Goal: Find specific page/section: Find specific page/section

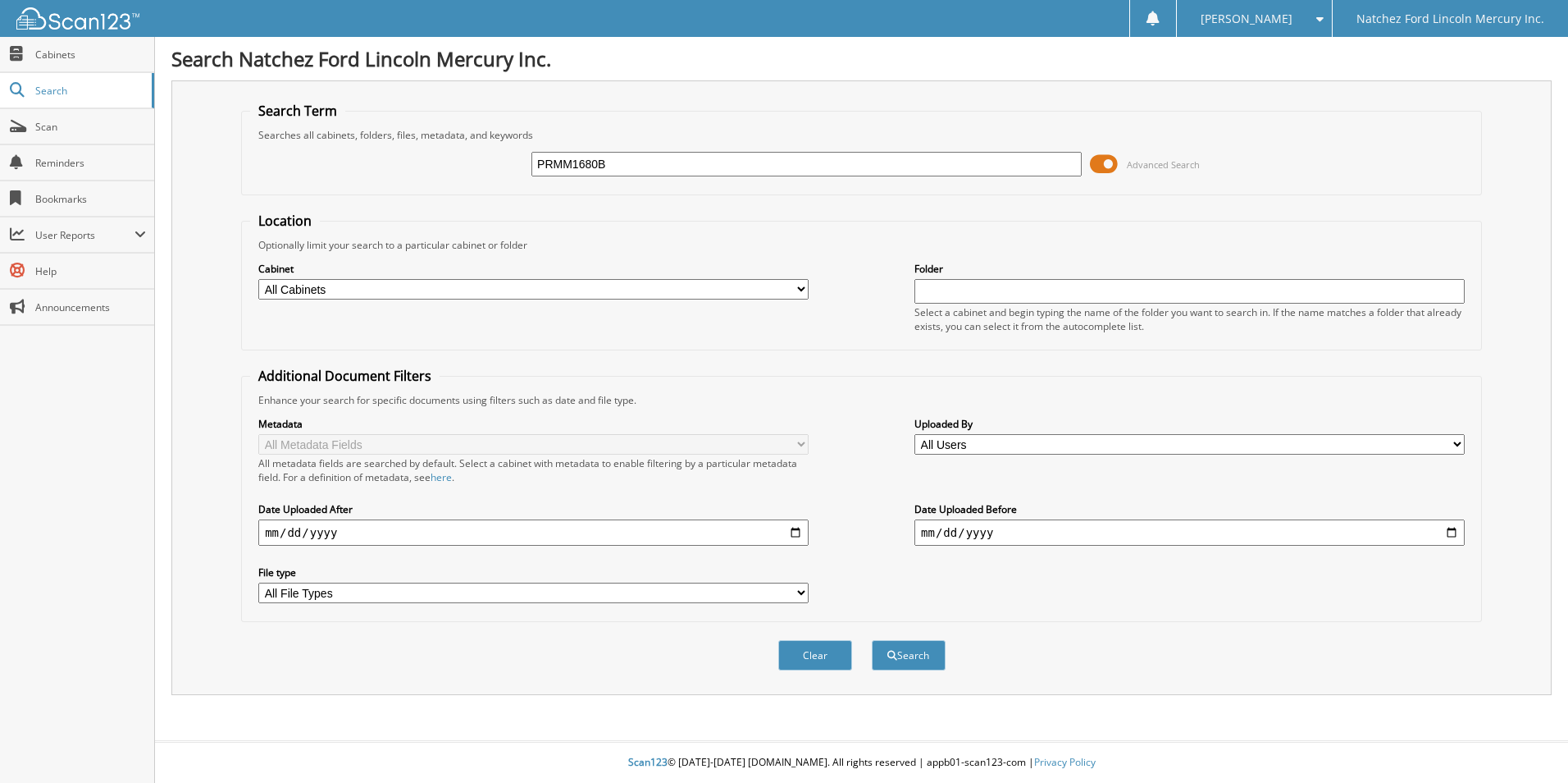
type input "PRMM1680B"
click at [871, 640] on button "Search" at bounding box center [908, 654] width 73 height 30
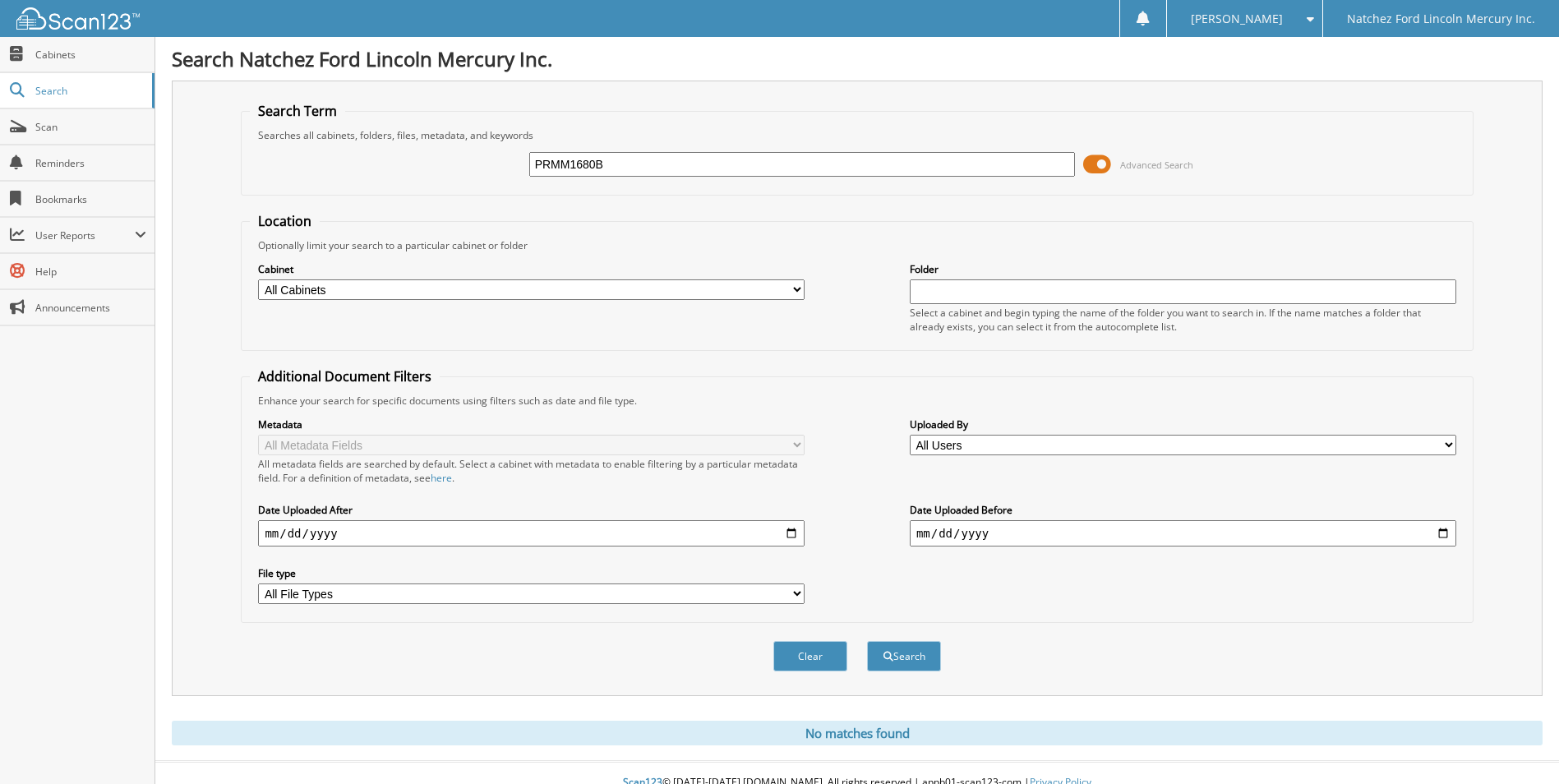
click at [739, 211] on form "Search Term Searches all cabinets, folders, files, metadata, and keywords PRMM1…" at bounding box center [856, 395] width 1232 height 587
type input "PRMM1680A"
click at [867, 641] on button "Search" at bounding box center [903, 655] width 74 height 30
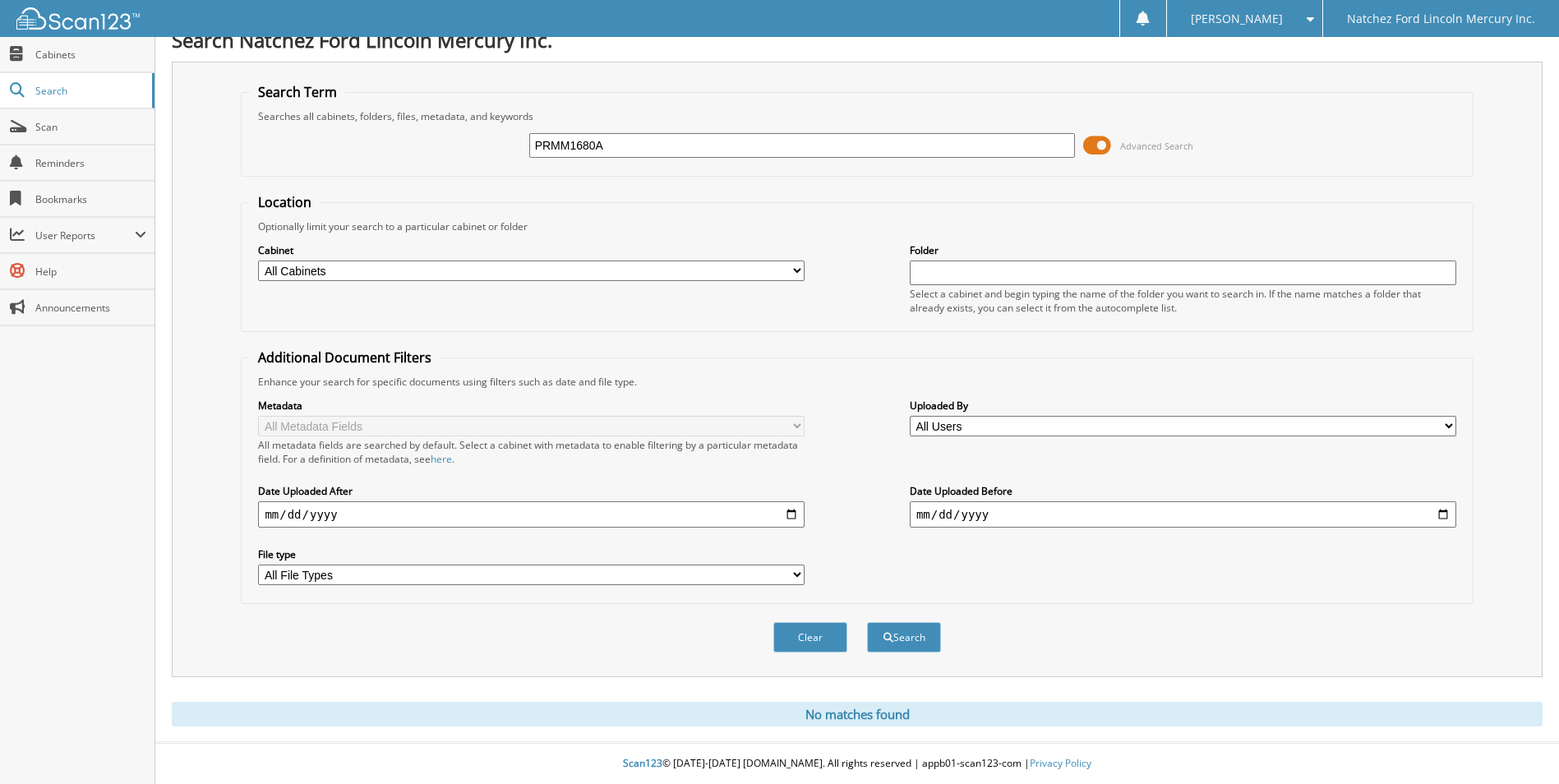
click at [730, 142] on input "PRMM1680A" at bounding box center [803, 145] width 547 height 24
type input "P"
type input "[PERSON_NAME]"
click at [867, 622] on button "Search" at bounding box center [903, 636] width 74 height 30
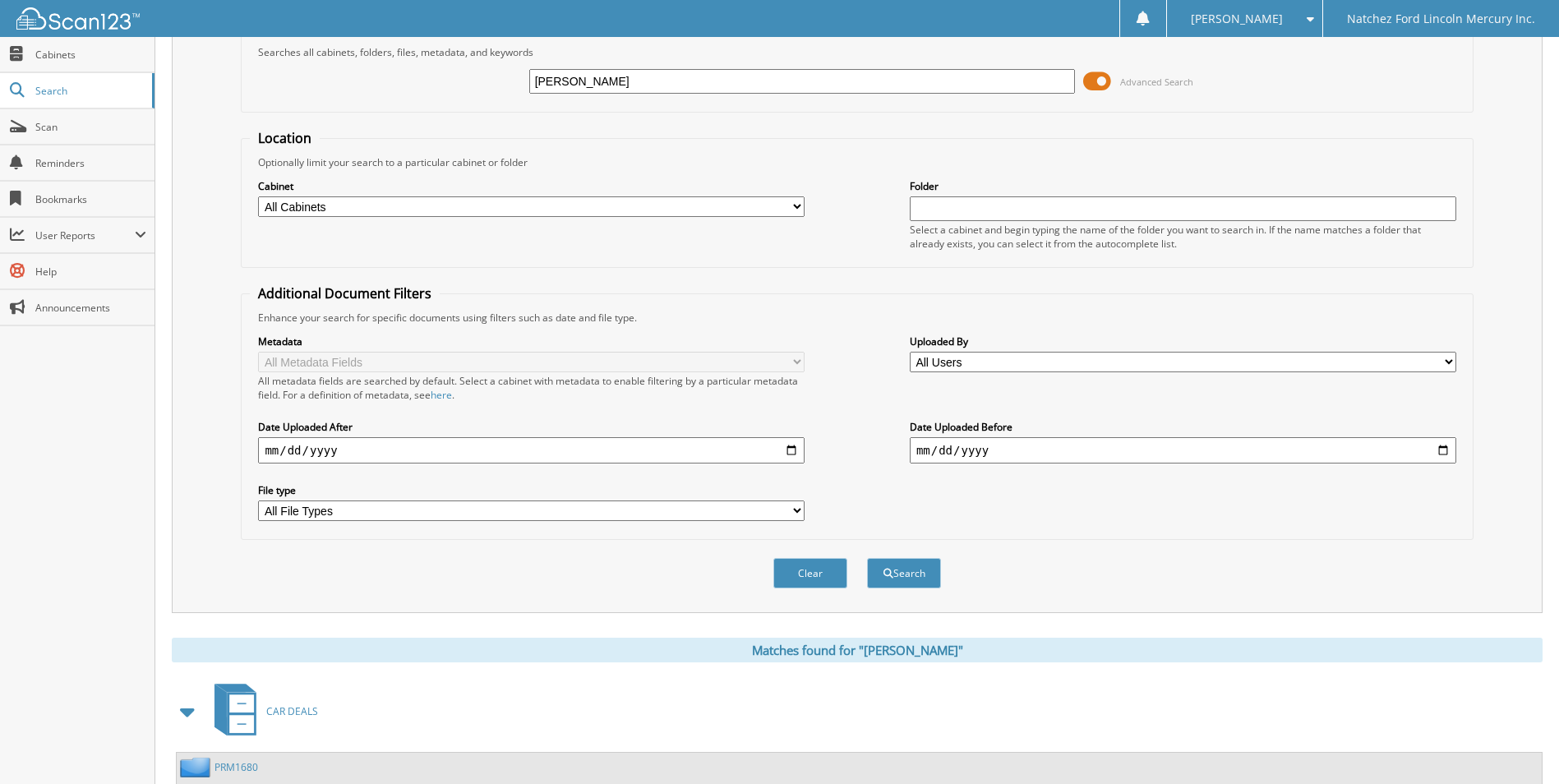
scroll to position [226, 0]
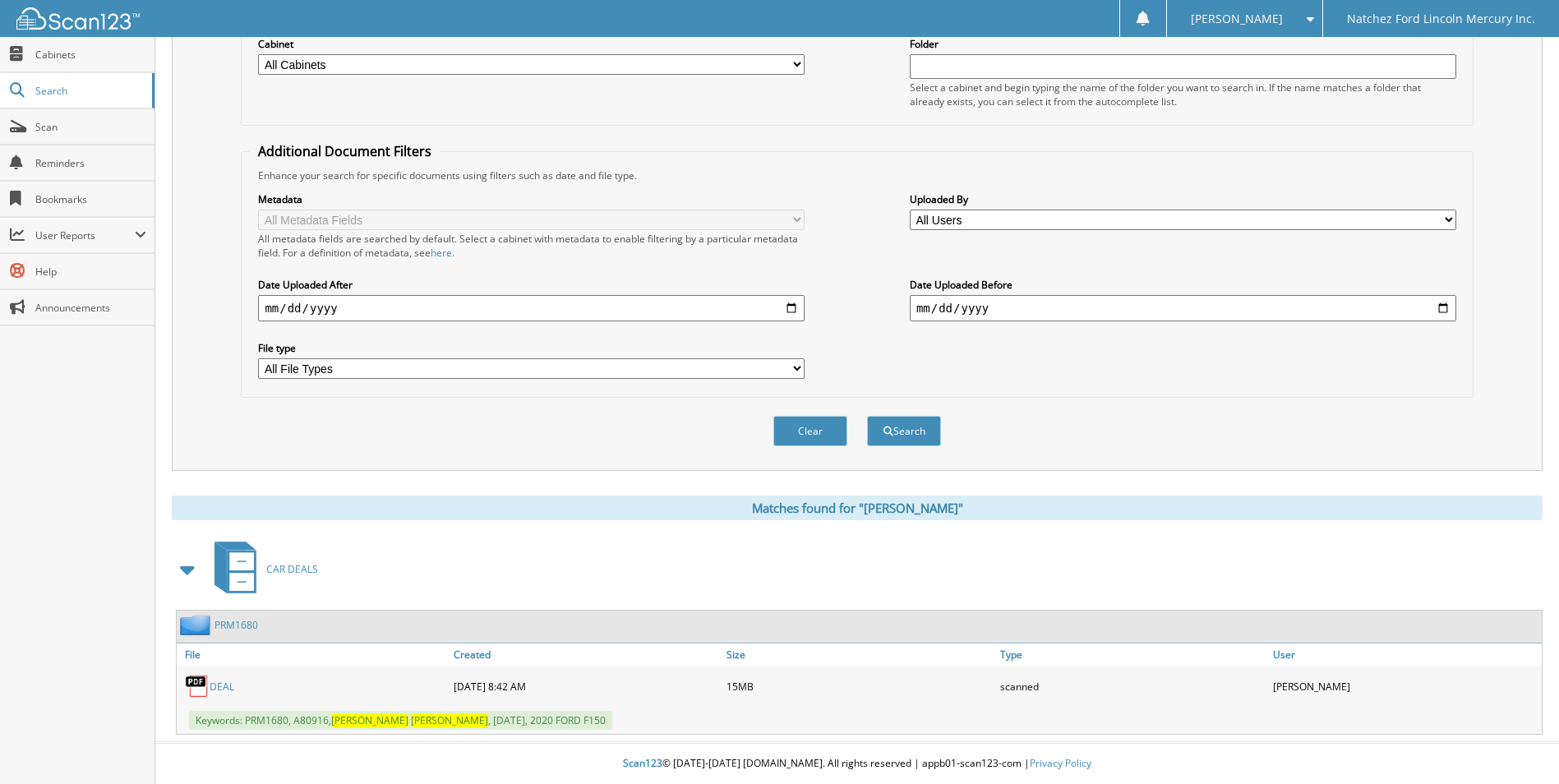
click at [224, 683] on link "DEAL" at bounding box center [222, 686] width 25 height 14
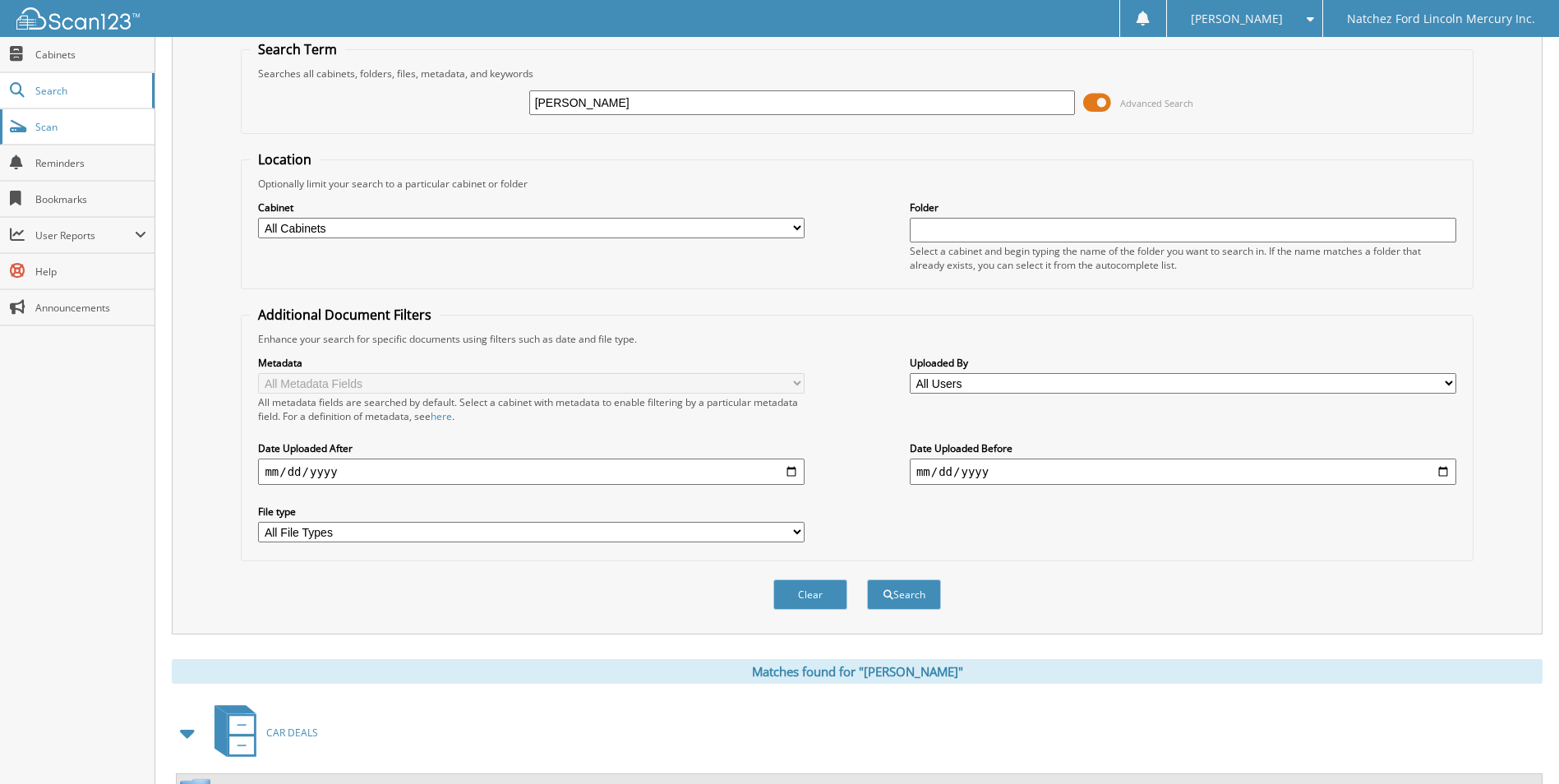
scroll to position [164, 0]
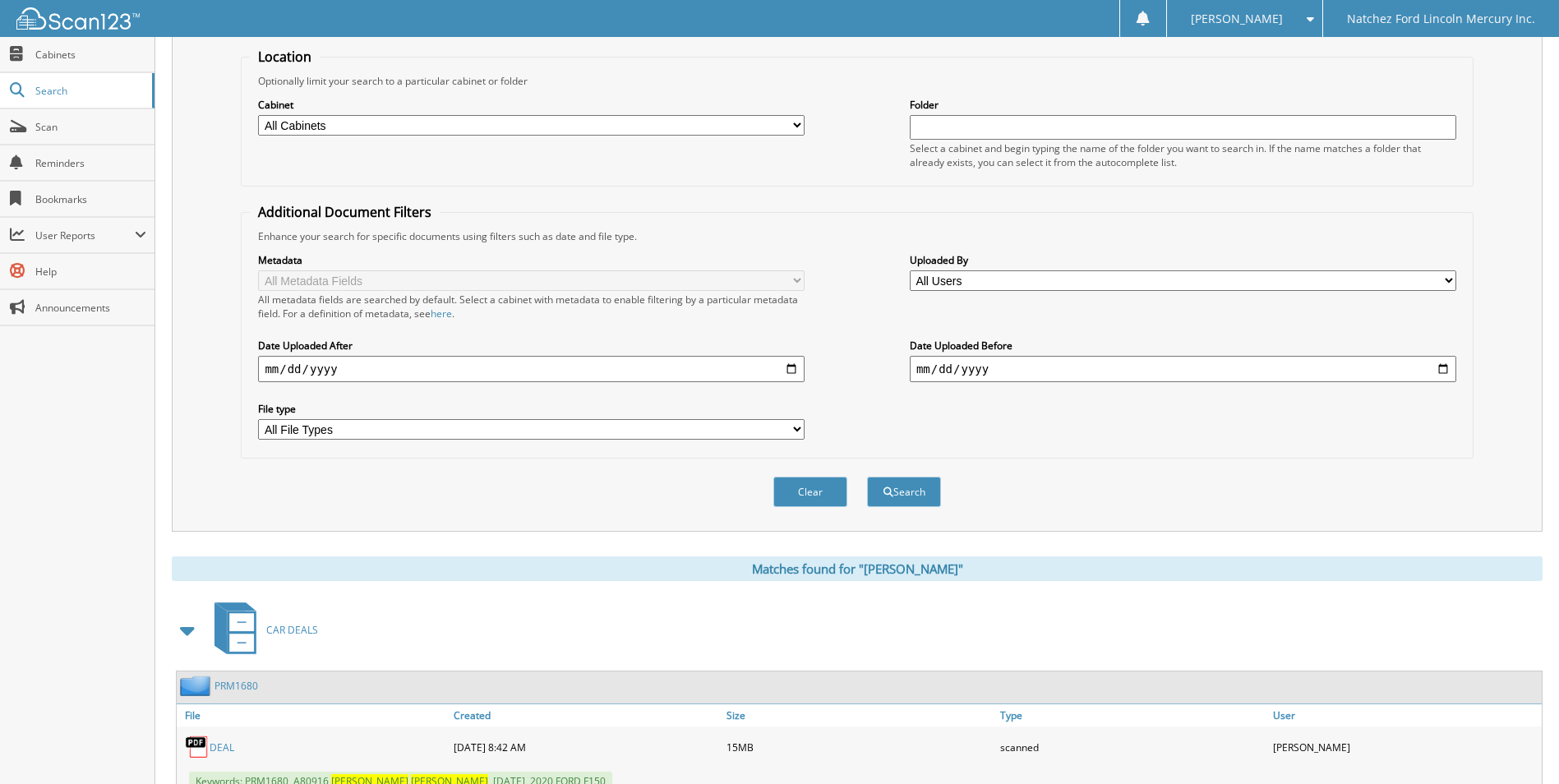
drag, startPoint x: 274, startPoint y: 630, endPoint x: 282, endPoint y: 614, distance: 17.9
click at [274, 630] on span "CAR DEALS" at bounding box center [291, 629] width 52 height 14
